Goal: Information Seeking & Learning: Find specific fact

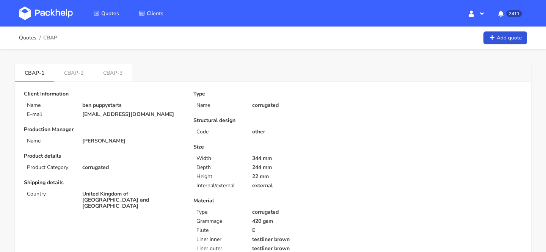
click at [51, 39] on span "CBAP" at bounding box center [50, 38] width 14 height 6
copy span "CBAP"
click at [118, 74] on link "CBAP-3" at bounding box center [112, 72] width 39 height 17
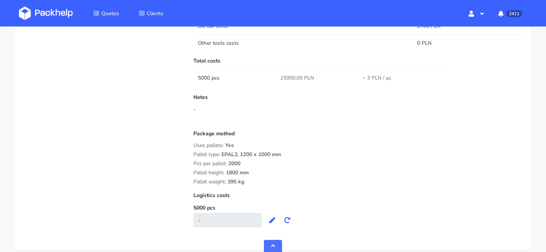
scroll to position [650, 0]
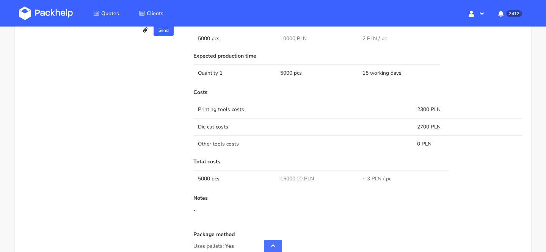
click at [326, 125] on td "Die cut costs" at bounding box center [302, 126] width 219 height 17
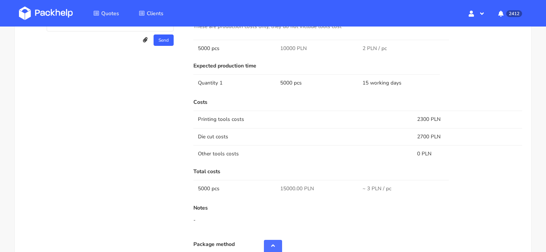
scroll to position [545, 0]
click at [289, 49] on span "10000 PLN" at bounding box center [293, 48] width 27 height 8
copy span "10000"
click at [407, 139] on td "Die cut costs" at bounding box center [302, 135] width 219 height 17
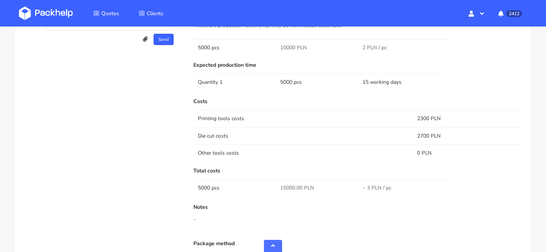
scroll to position [510, 0]
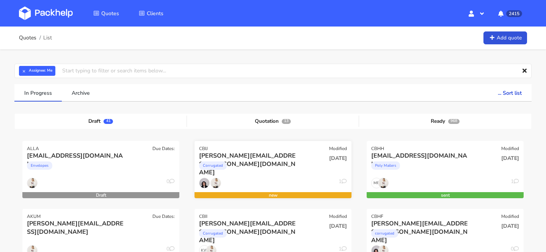
click at [246, 158] on div "[PERSON_NAME][EMAIL_ADDRESS][PERSON_NAME][DOMAIN_NAME]" at bounding box center [249, 156] width 100 height 8
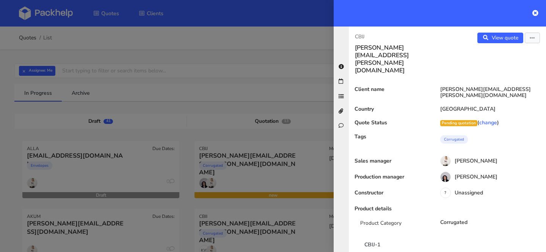
click at [358, 33] on p "CBIJ" at bounding box center [398, 37] width 86 height 8
copy p "CBIJ"
click at [227, 200] on div at bounding box center [273, 126] width 546 height 252
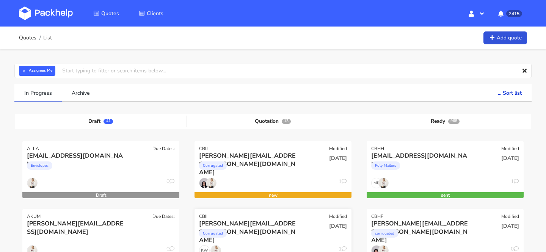
click at [251, 237] on div "Corrugated" at bounding box center [249, 235] width 100 height 15
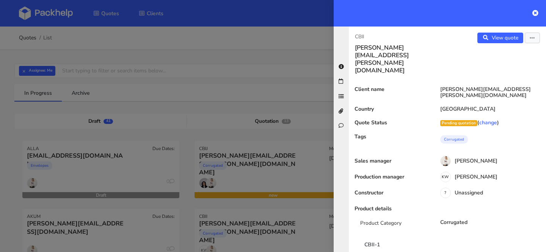
click at [358, 36] on p "CBII" at bounding box center [398, 37] width 86 height 8
copy p "CBII"
click at [191, 149] on div at bounding box center [273, 126] width 546 height 252
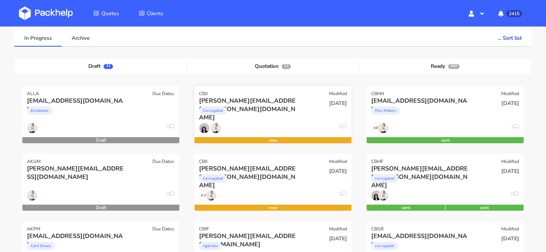
scroll to position [56, 0]
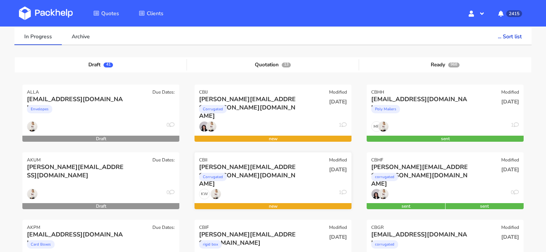
click at [266, 175] on div "Corrugated" at bounding box center [249, 178] width 100 height 15
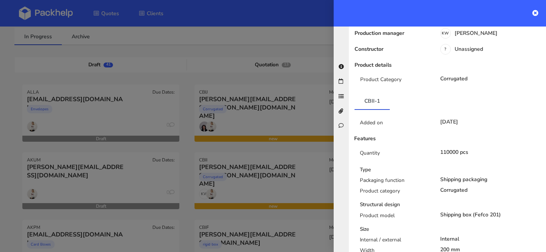
scroll to position [0, 0]
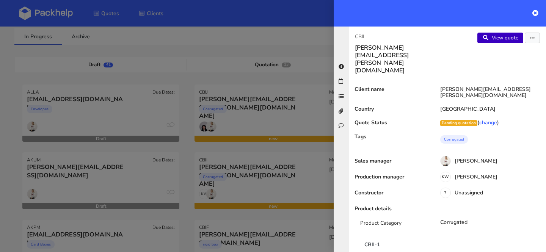
click at [504, 37] on link "View quote" at bounding box center [500, 38] width 46 height 11
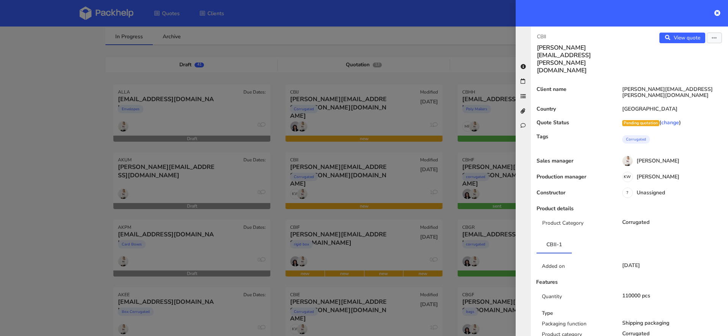
click at [498, 170] on div at bounding box center [364, 168] width 728 height 336
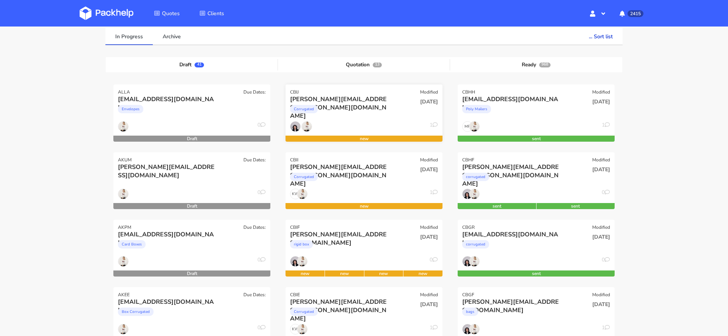
click at [366, 117] on div "Corrugated" at bounding box center [340, 110] width 100 height 15
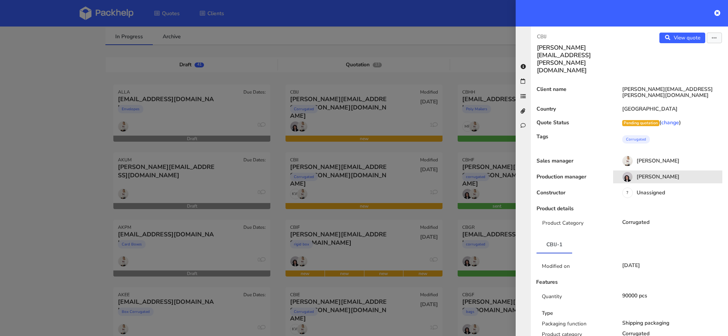
scroll to position [81, 0]
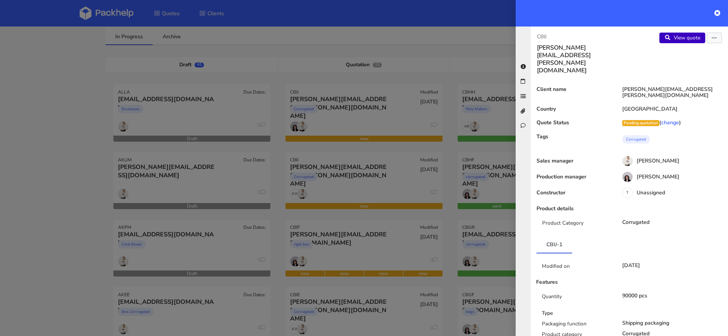
click at [545, 34] on link "View quote" at bounding box center [682, 38] width 46 height 11
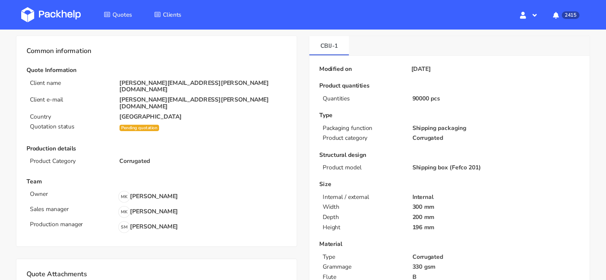
scroll to position [31, 0]
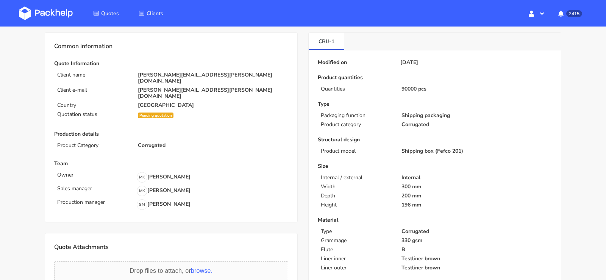
click at [519, 164] on p "Size" at bounding box center [435, 166] width 234 height 6
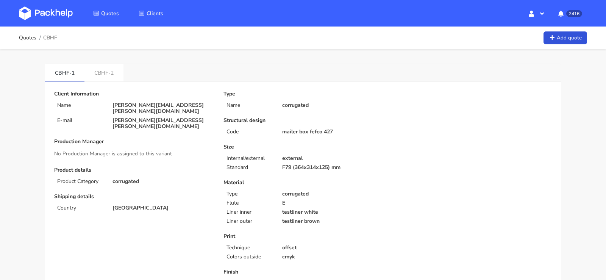
click at [50, 35] on span "CBHF" at bounding box center [50, 38] width 14 height 6
copy span "CBHF"
click at [105, 69] on link "CBHF-2" at bounding box center [104, 72] width 39 height 17
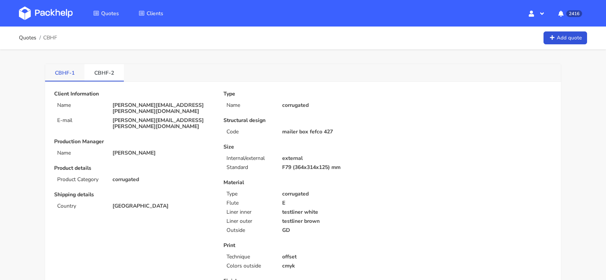
click at [68, 69] on link "CBHF-1" at bounding box center [64, 72] width 39 height 17
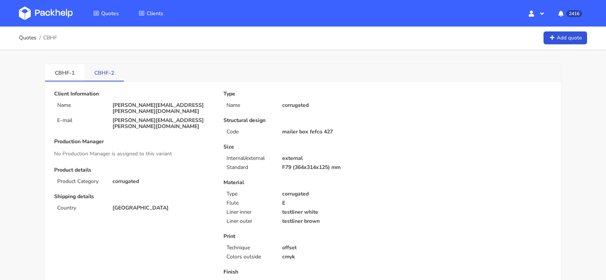
click at [101, 69] on link "CBHF-2" at bounding box center [104, 72] width 39 height 17
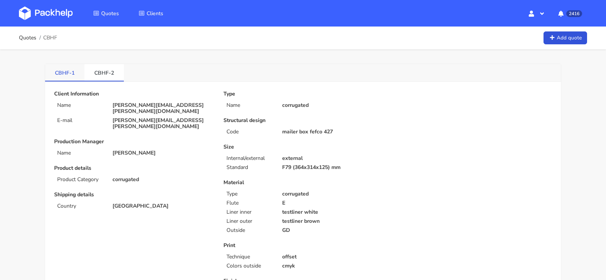
click at [75, 71] on link "CBHF-1" at bounding box center [64, 72] width 39 height 17
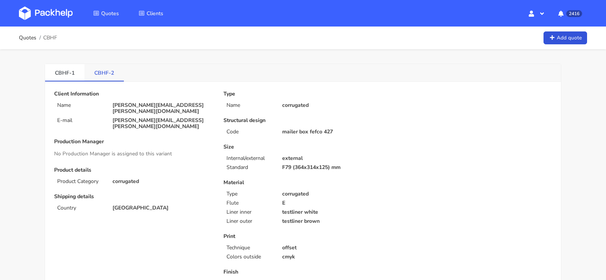
click at [86, 72] on link "CBHF-2" at bounding box center [104, 72] width 39 height 17
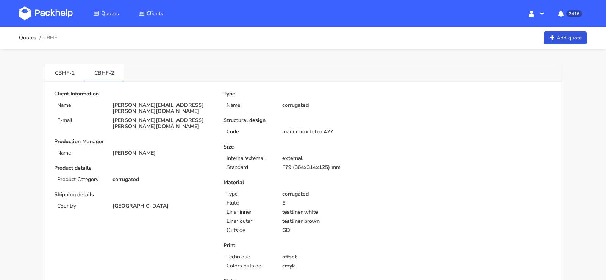
click at [53, 38] on span "CBHF" at bounding box center [50, 38] width 14 height 6
copy span "CBHF"
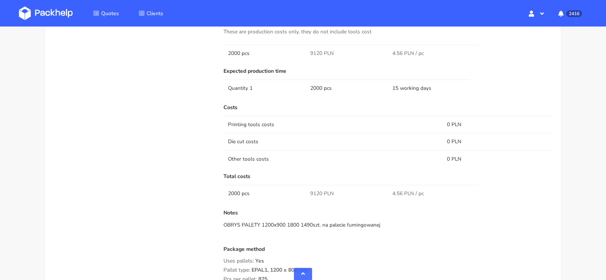
scroll to position [504, 0]
click at [317, 188] on span "9120 PLN" at bounding box center [321, 192] width 23 height 8
copy span "9120"
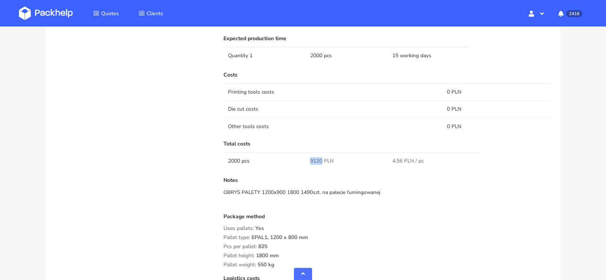
scroll to position [0, 0]
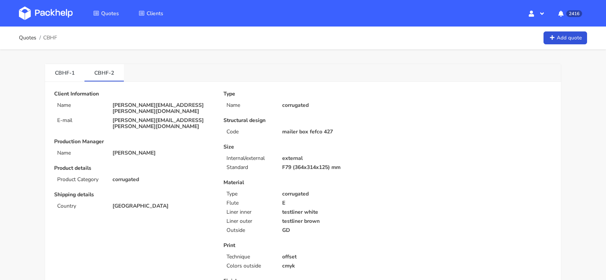
click at [139, 101] on div "Client Information Name [PERSON_NAME][EMAIL_ADDRESS][PERSON_NAME][DOMAIN_NAME] …" at bounding box center [133, 110] width 159 height 39
click at [139, 102] on p "[PERSON_NAME][EMAIL_ADDRESS][PERSON_NAME][DOMAIN_NAME]" at bounding box center [163, 108] width 100 height 12
copy div "[PERSON_NAME][EMAIL_ADDRESS][PERSON_NAME][DOMAIN_NAME]"
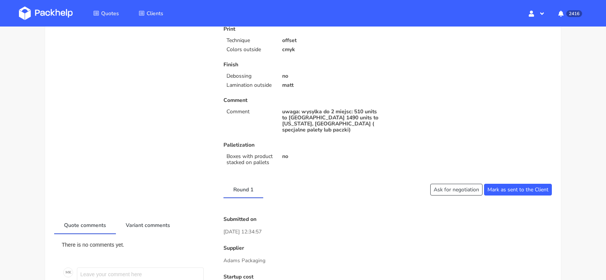
scroll to position [361, 0]
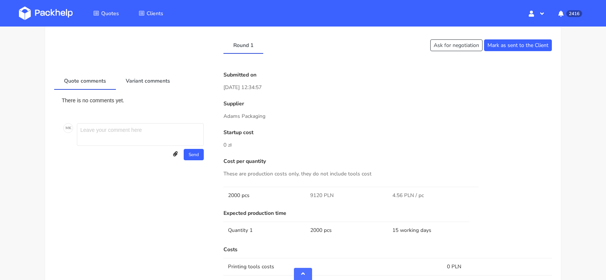
drag, startPoint x: 273, startPoint y: 109, endPoint x: 199, endPoint y: 109, distance: 73.9
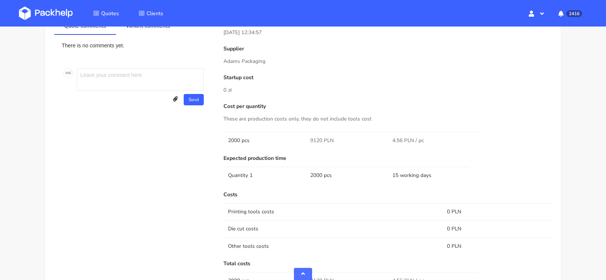
scroll to position [395, 0]
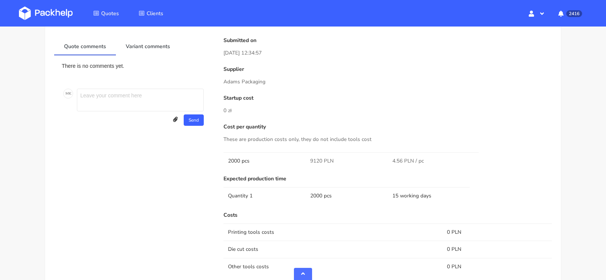
drag, startPoint x: 267, startPoint y: 73, endPoint x: 223, endPoint y: 72, distance: 44.3
click at [223, 72] on div "Submitted on [DATE] 12:34:57 Supplier [PERSON_NAME] Packaging Startup cost 0 zł…" at bounding box center [387, 262] width 339 height 448
copy p "Adams Packaging"
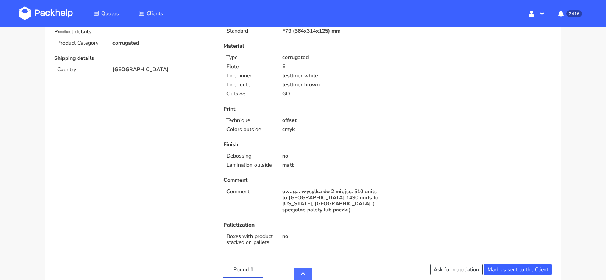
scroll to position [0, 0]
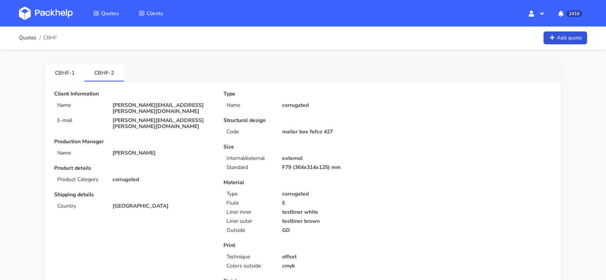
click at [121, 203] on p "[GEOGRAPHIC_DATA]" at bounding box center [163, 206] width 100 height 6
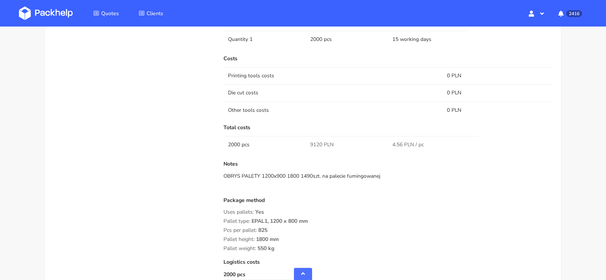
scroll to position [554, 0]
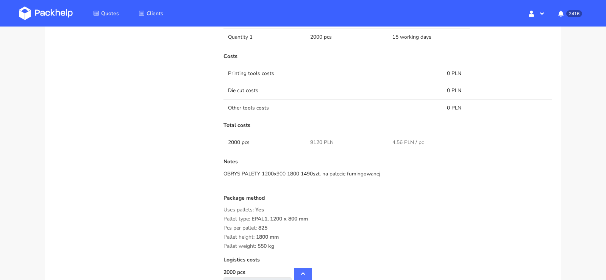
click at [368, 170] on div "Notes OBRYS PALETY 1200x900 1800 1490szt. na palecie fumingowanej" at bounding box center [388, 174] width 329 height 30
drag, startPoint x: 379, startPoint y: 167, endPoint x: 244, endPoint y: 167, distance: 134.9
click at [244, 170] on div "OBRYS PALETY 1200x900 1800 1490szt. na palecie fumingowanej" at bounding box center [388, 174] width 329 height 8
drag, startPoint x: 224, startPoint y: 165, endPoint x: 393, endPoint y: 172, distance: 169.1
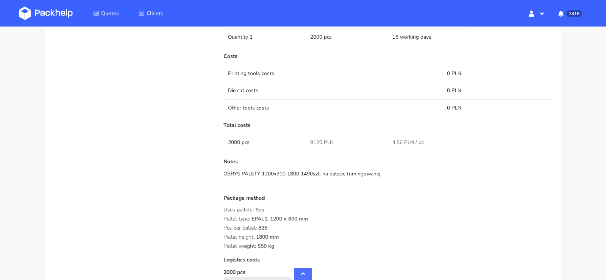
click at [393, 172] on div "Notes OBRYS PALETY 1200x900 1800 1490szt. na palecie fumingowanej" at bounding box center [388, 174] width 329 height 30
copy div "OBRYS PALETY 1200x900 1800 1490szt. na palecie fumingowanej"
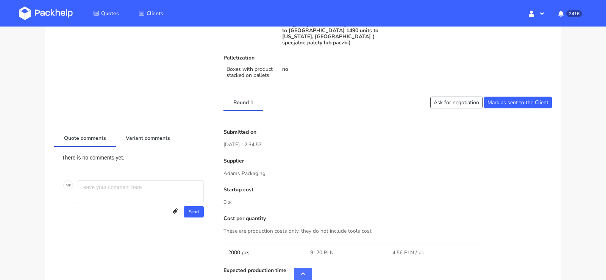
scroll to position [305, 0]
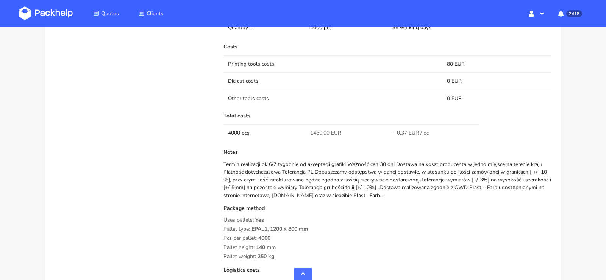
scroll to position [598, 0]
click at [315, 128] on span "1480.00 EUR" at bounding box center [325, 132] width 31 height 8
